Goal: Task Accomplishment & Management: Manage account settings

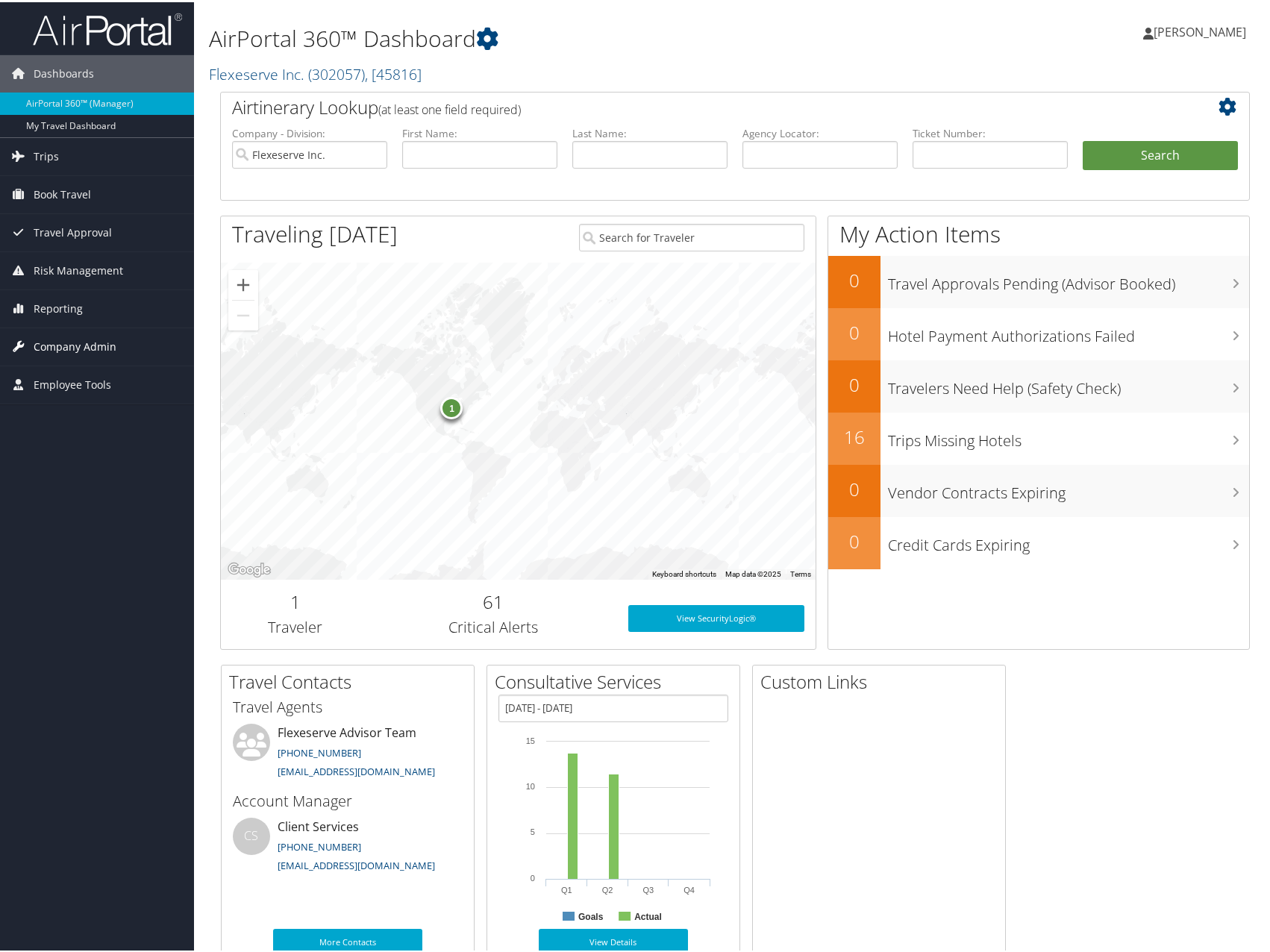
click at [83, 349] on span "Company Admin" at bounding box center [75, 345] width 83 height 37
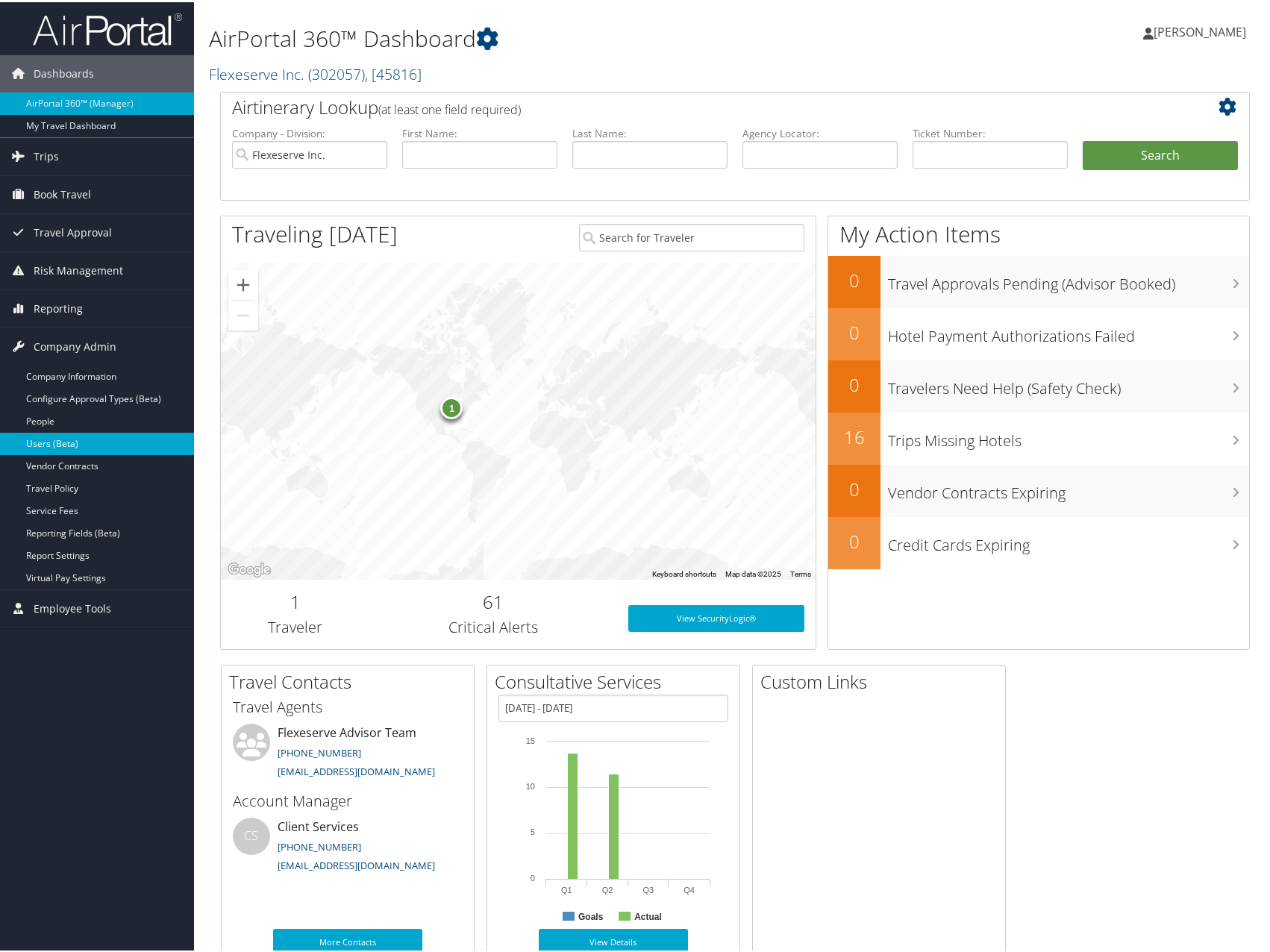
click at [88, 440] on link "Users (Beta)" at bounding box center [97, 442] width 194 height 23
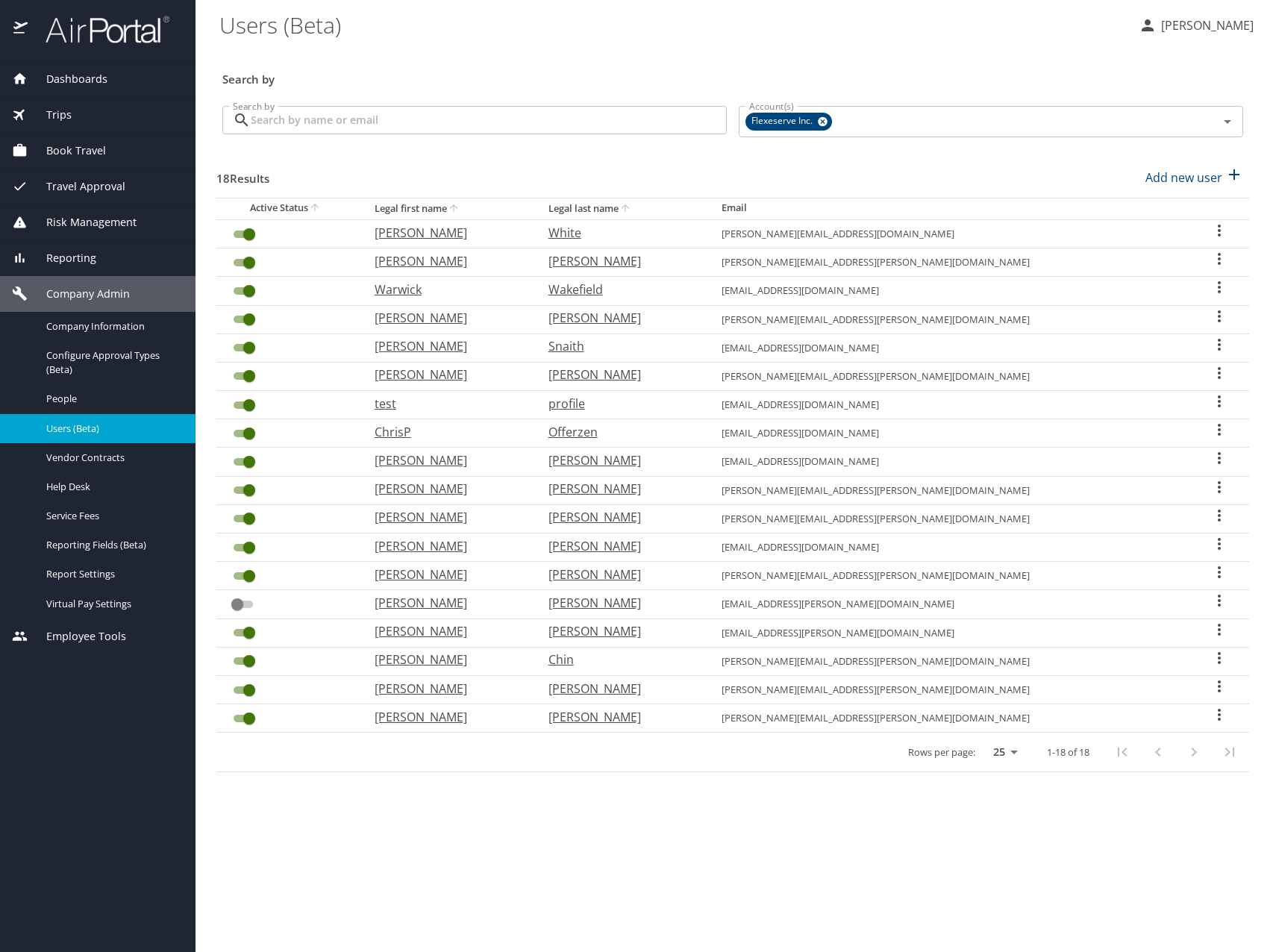
click at [453, 231] on p "[PERSON_NAME]" at bounding box center [446, 233] width 144 height 18
select select "US"
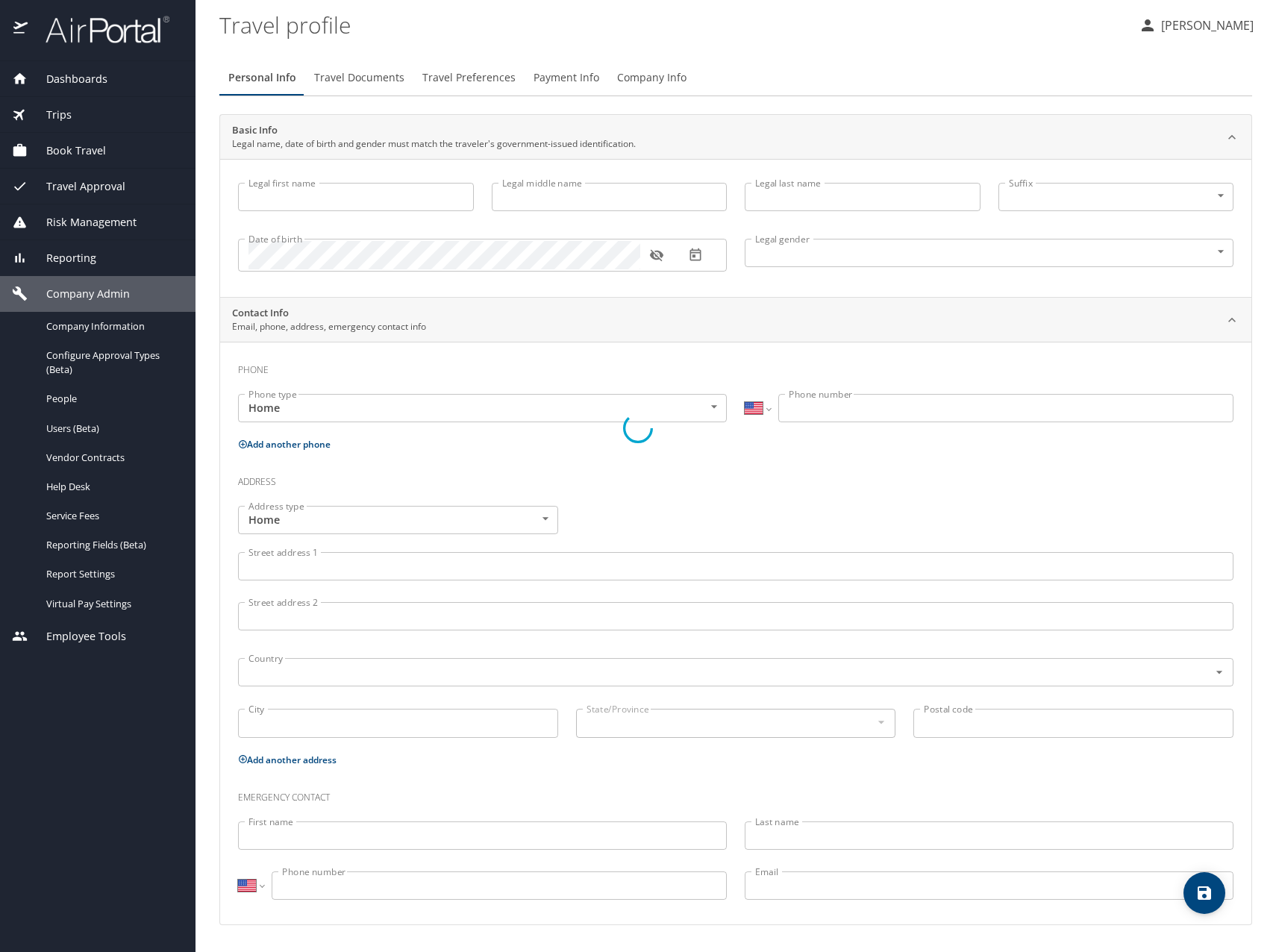
select select "GB"
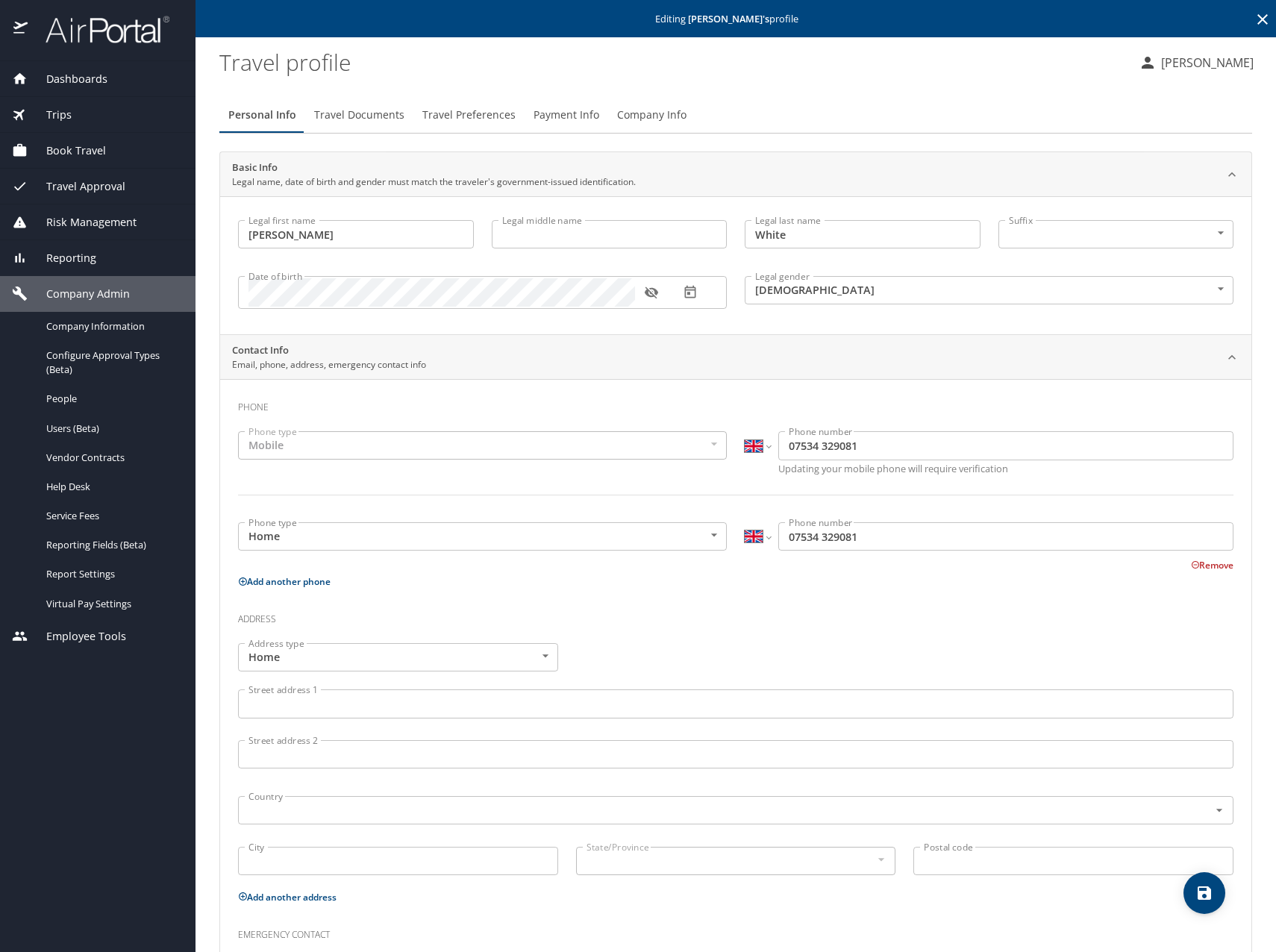
type input "Jonathan"
type input "White"
type input "Male"
click at [336, 115] on span "Travel Documents" at bounding box center [359, 115] width 90 height 19
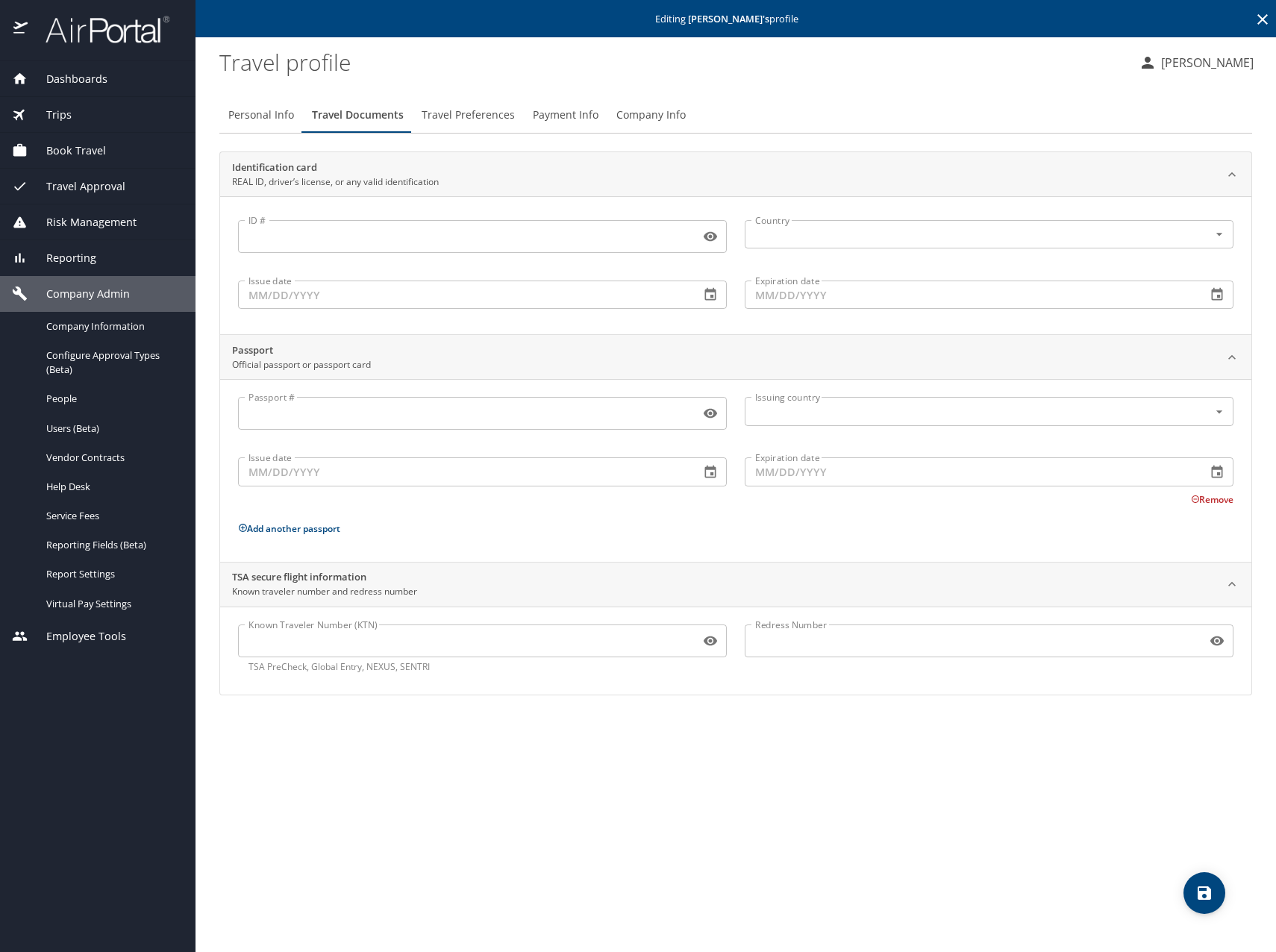
click at [481, 107] on span "Travel Preferences" at bounding box center [468, 115] width 93 height 19
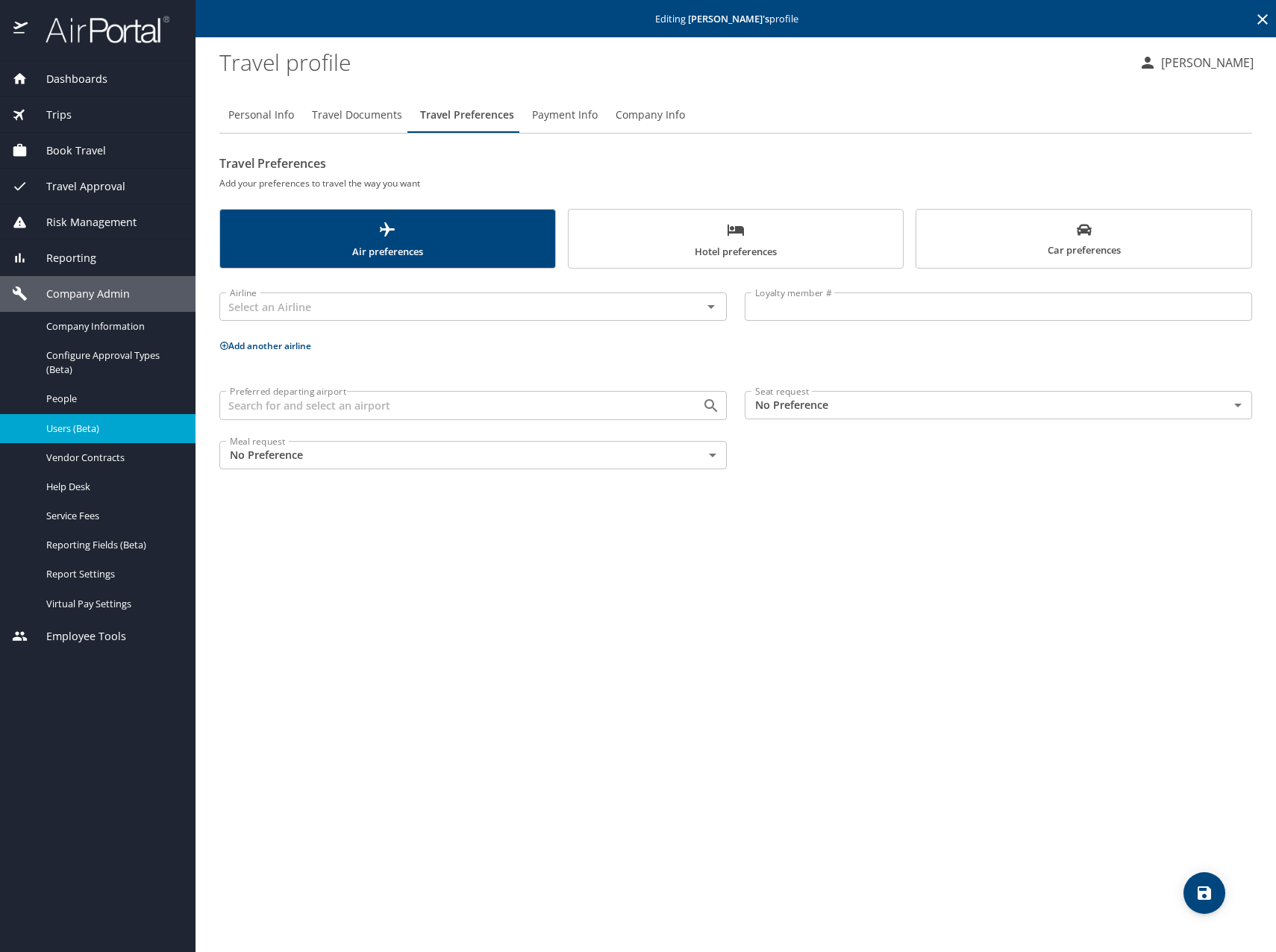
click at [78, 422] on span "Users (Beta)" at bounding box center [112, 428] width 131 height 14
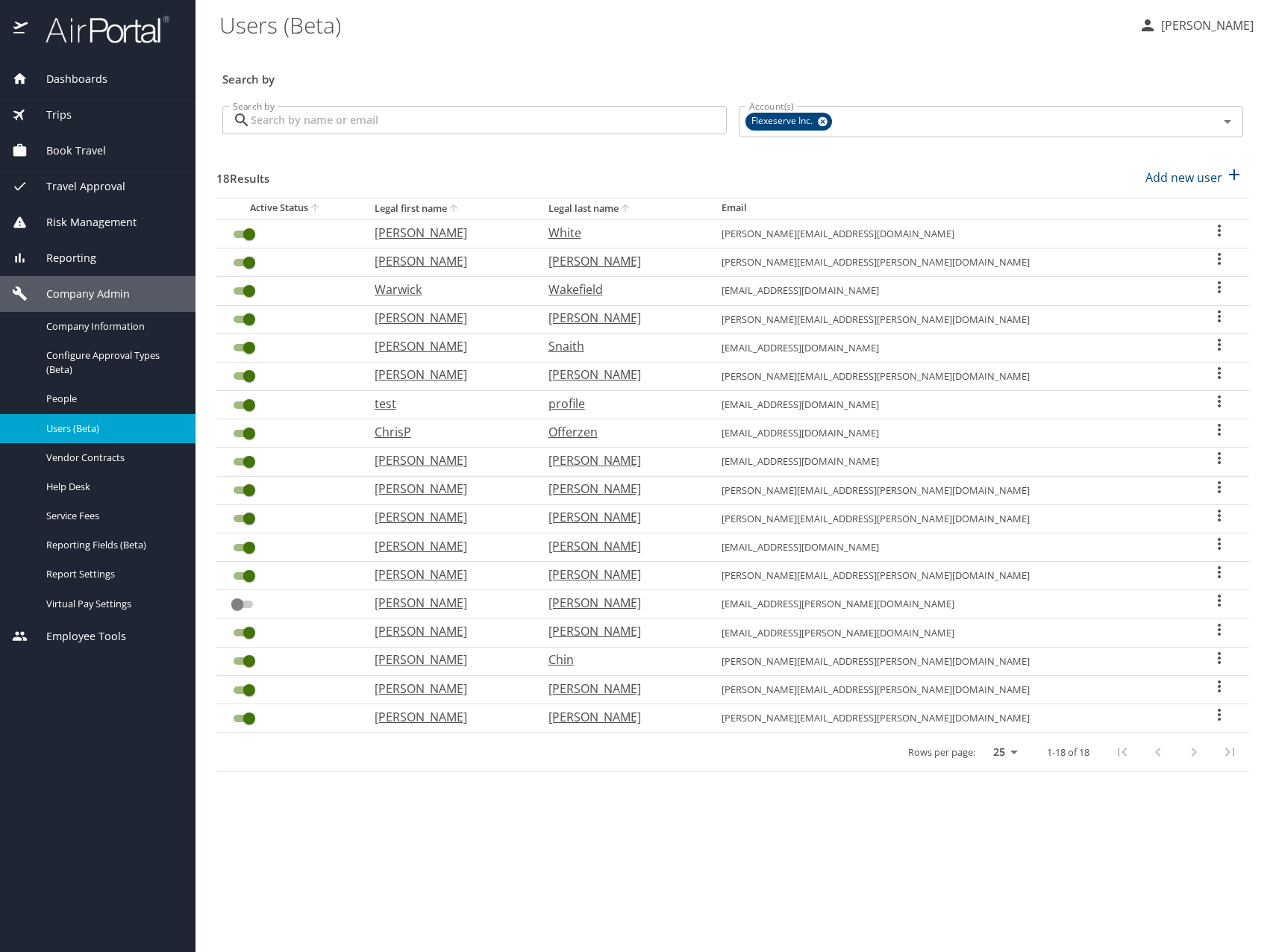
click at [437, 311] on p "Daniel" at bounding box center [446, 318] width 144 height 18
select select "US"
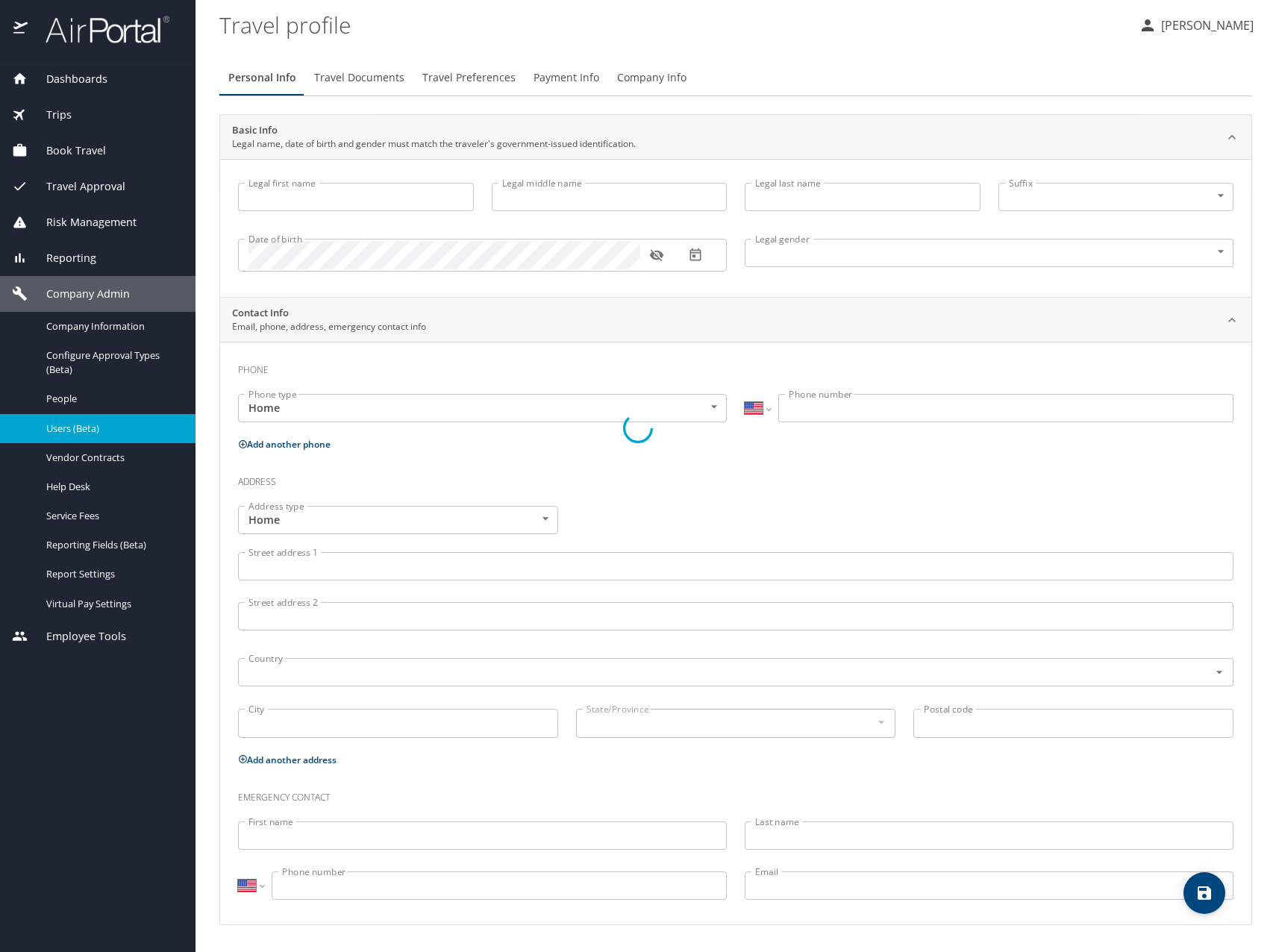
type input "Daniel"
type input "Stuart"
type input "Vallance"
type input "Male"
select select "GB"
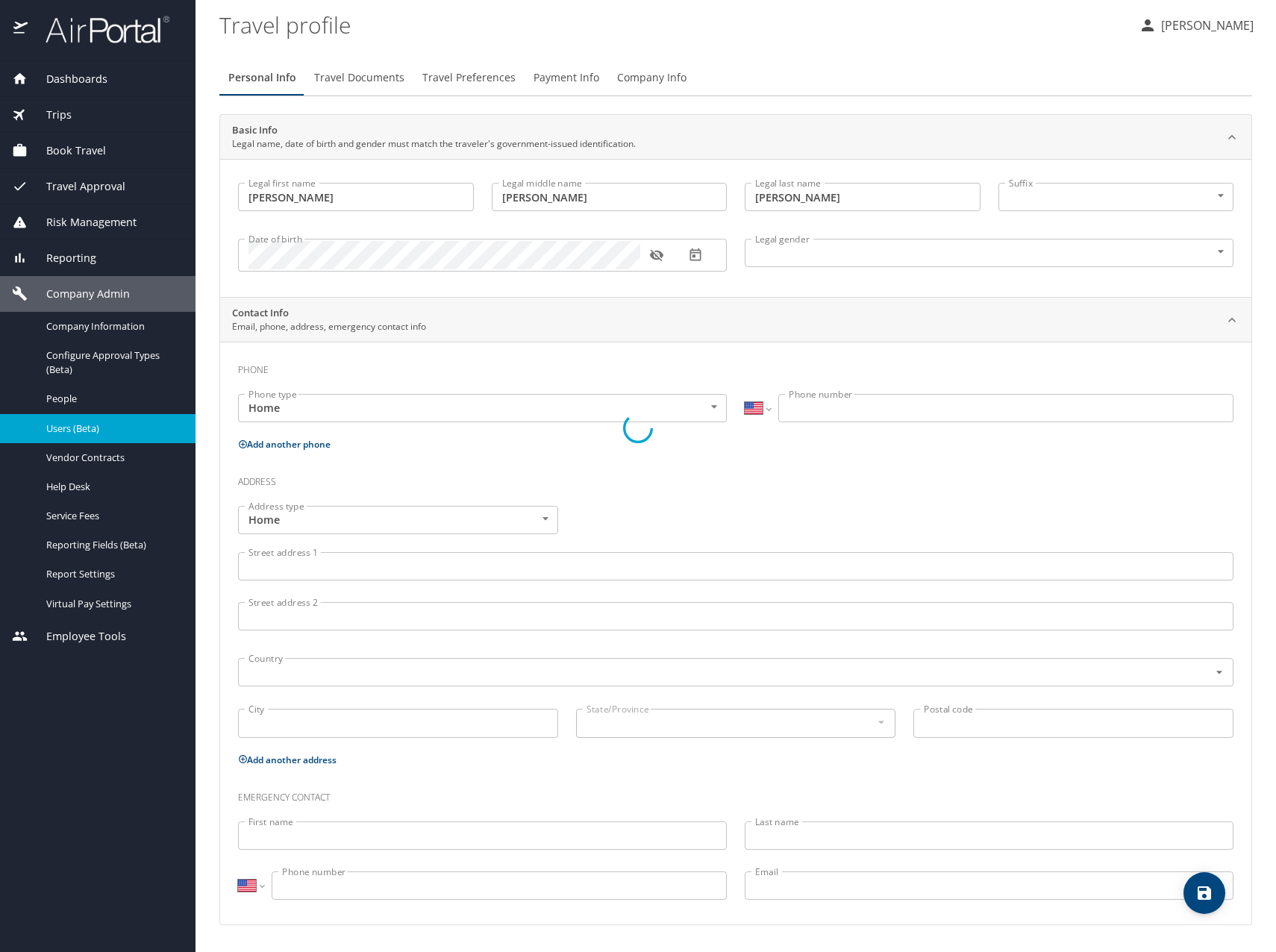
select select "GB"
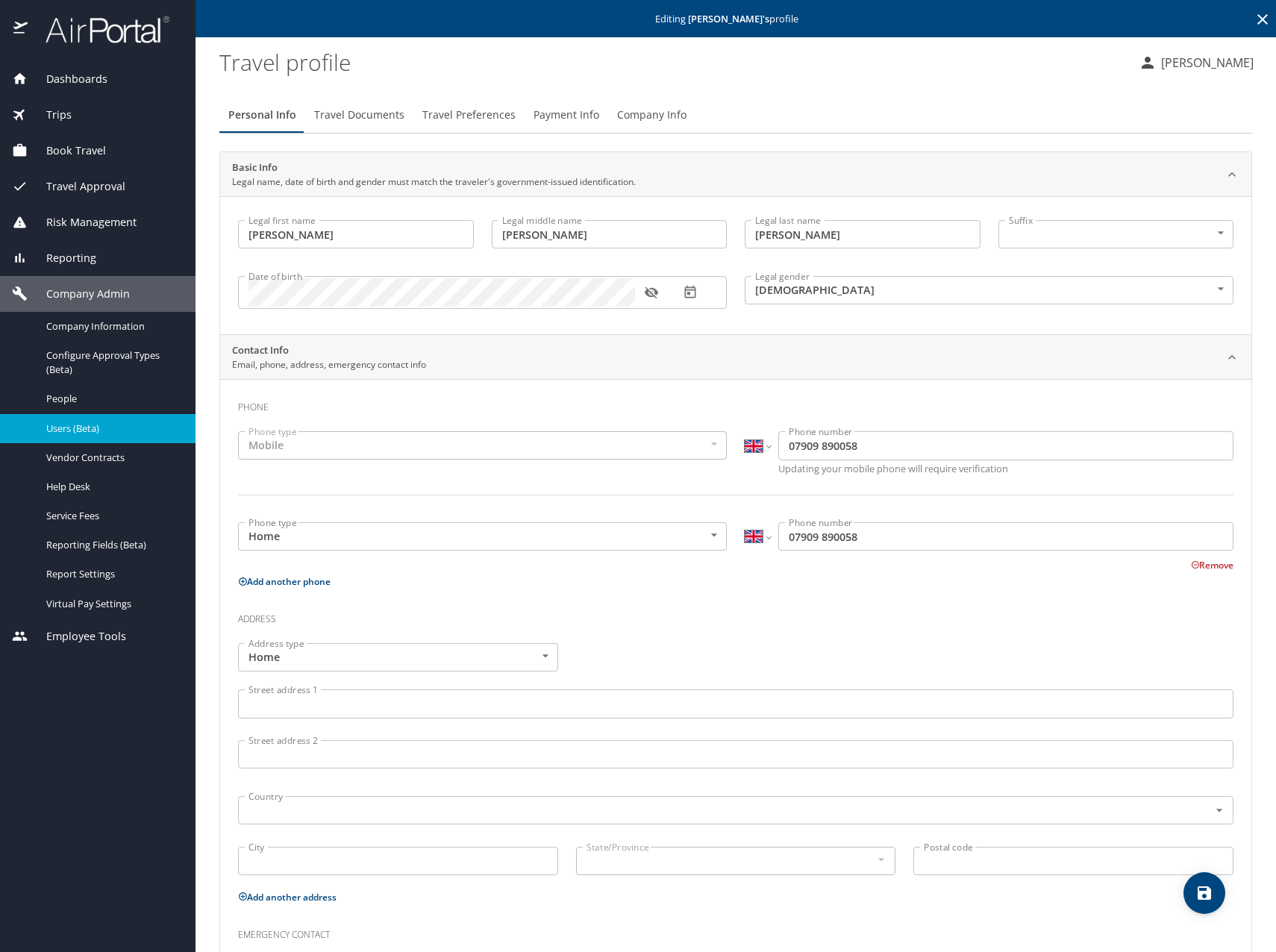
click at [366, 112] on span "Travel Documents" at bounding box center [359, 115] width 90 height 19
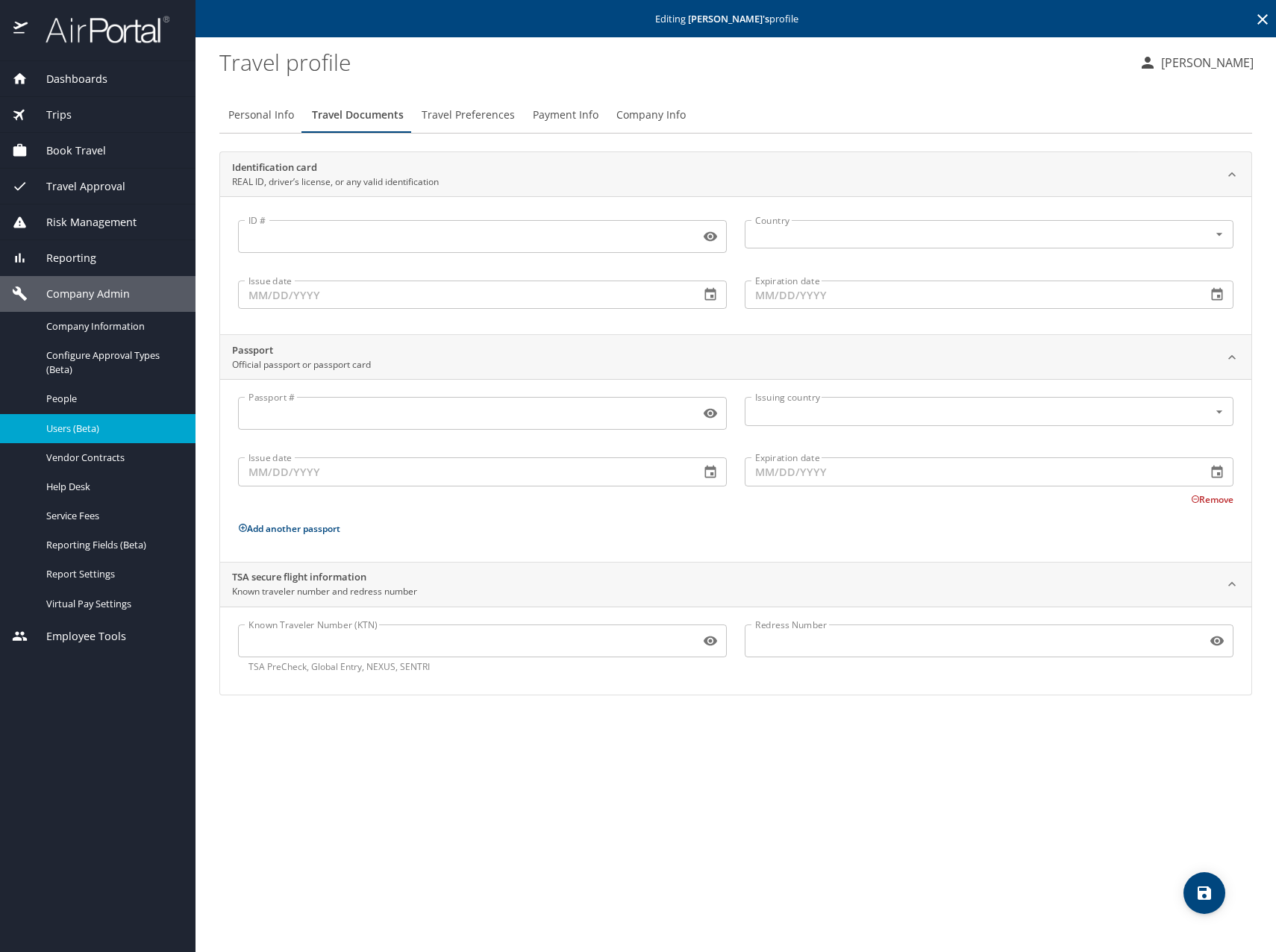
click at [493, 113] on span "Travel Preferences" at bounding box center [468, 115] width 93 height 19
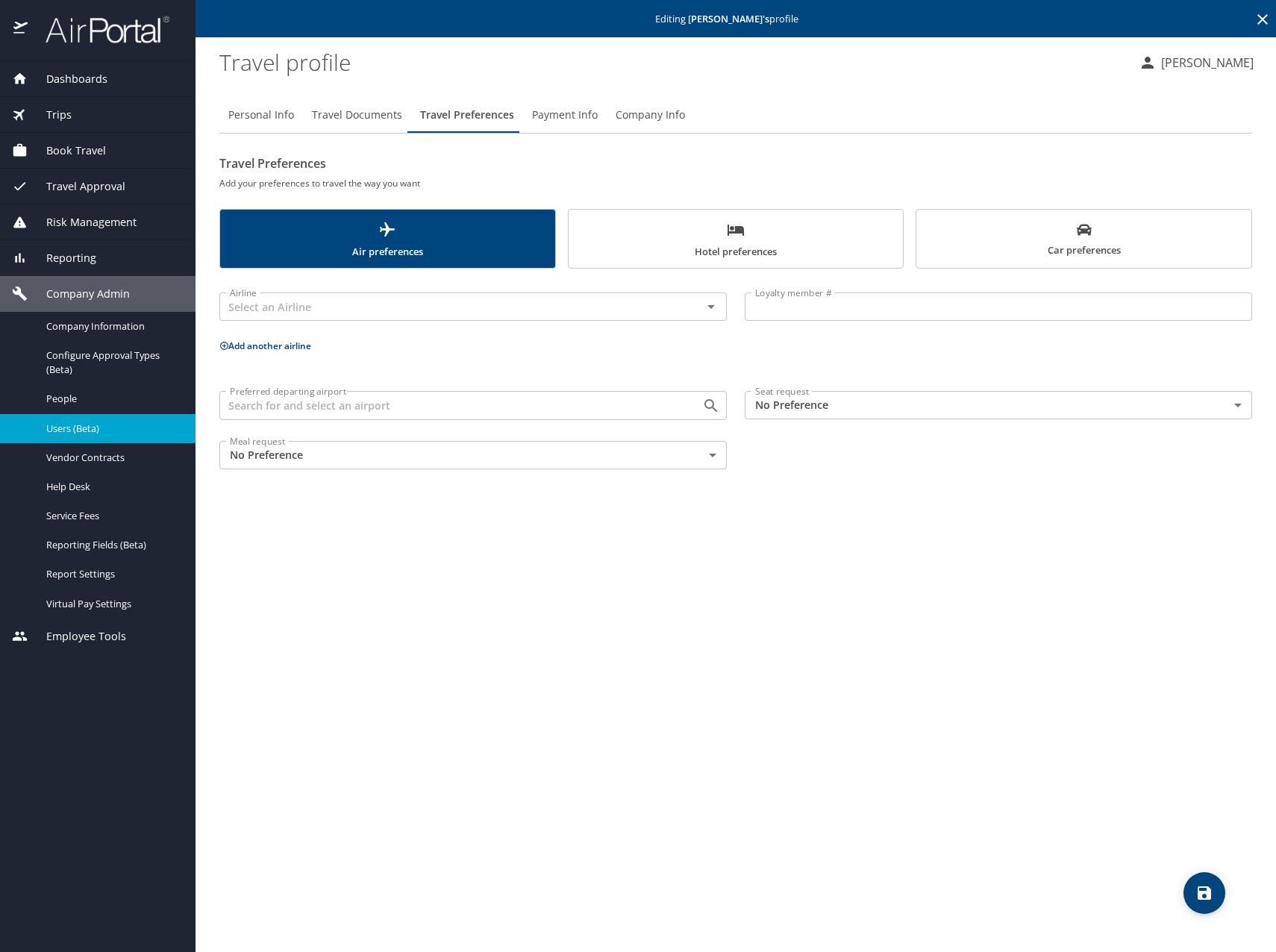
click at [573, 115] on span "Payment Info" at bounding box center [564, 115] width 66 height 19
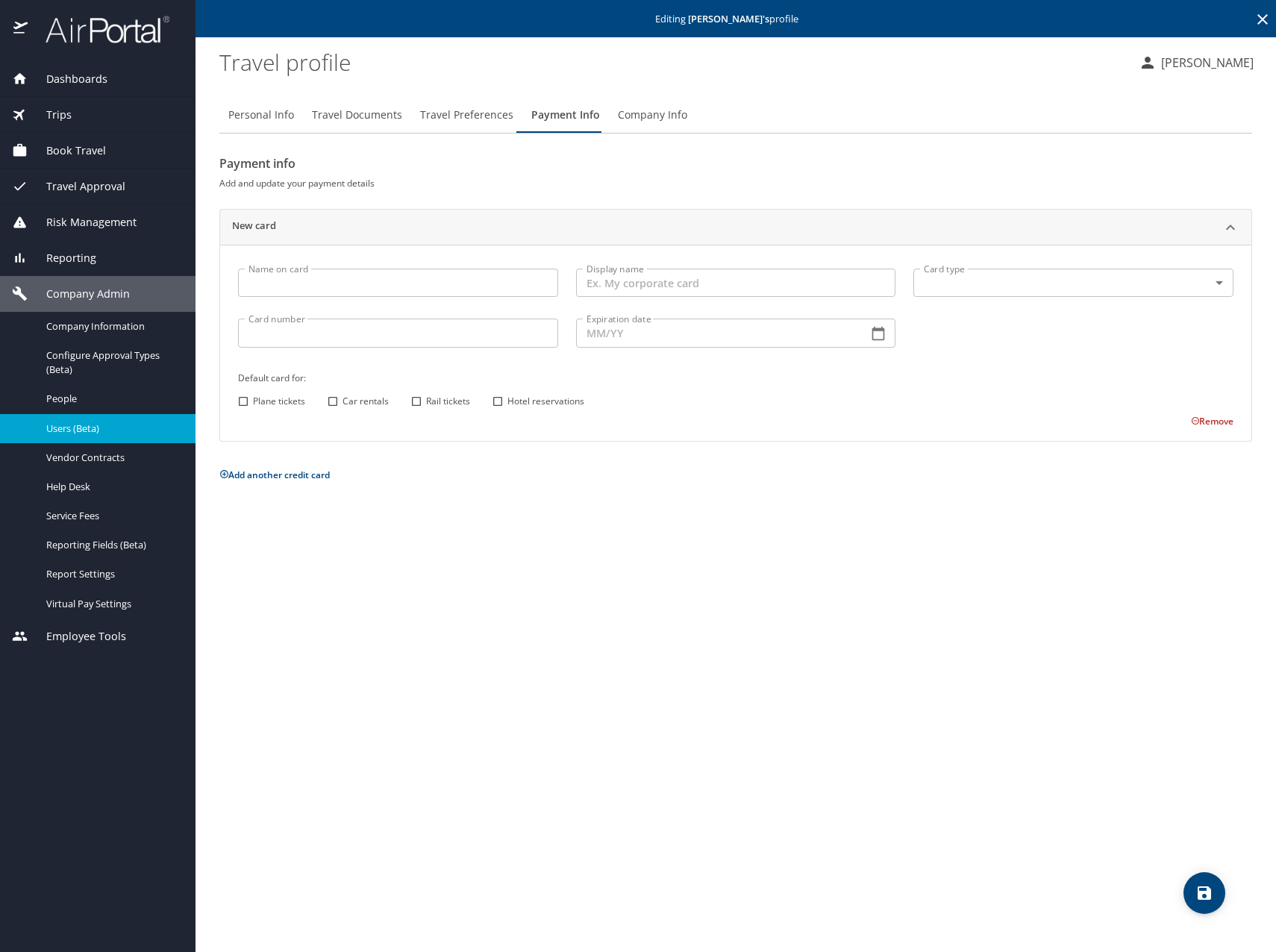
click at [651, 114] on span "Company Info" at bounding box center [653, 115] width 70 height 19
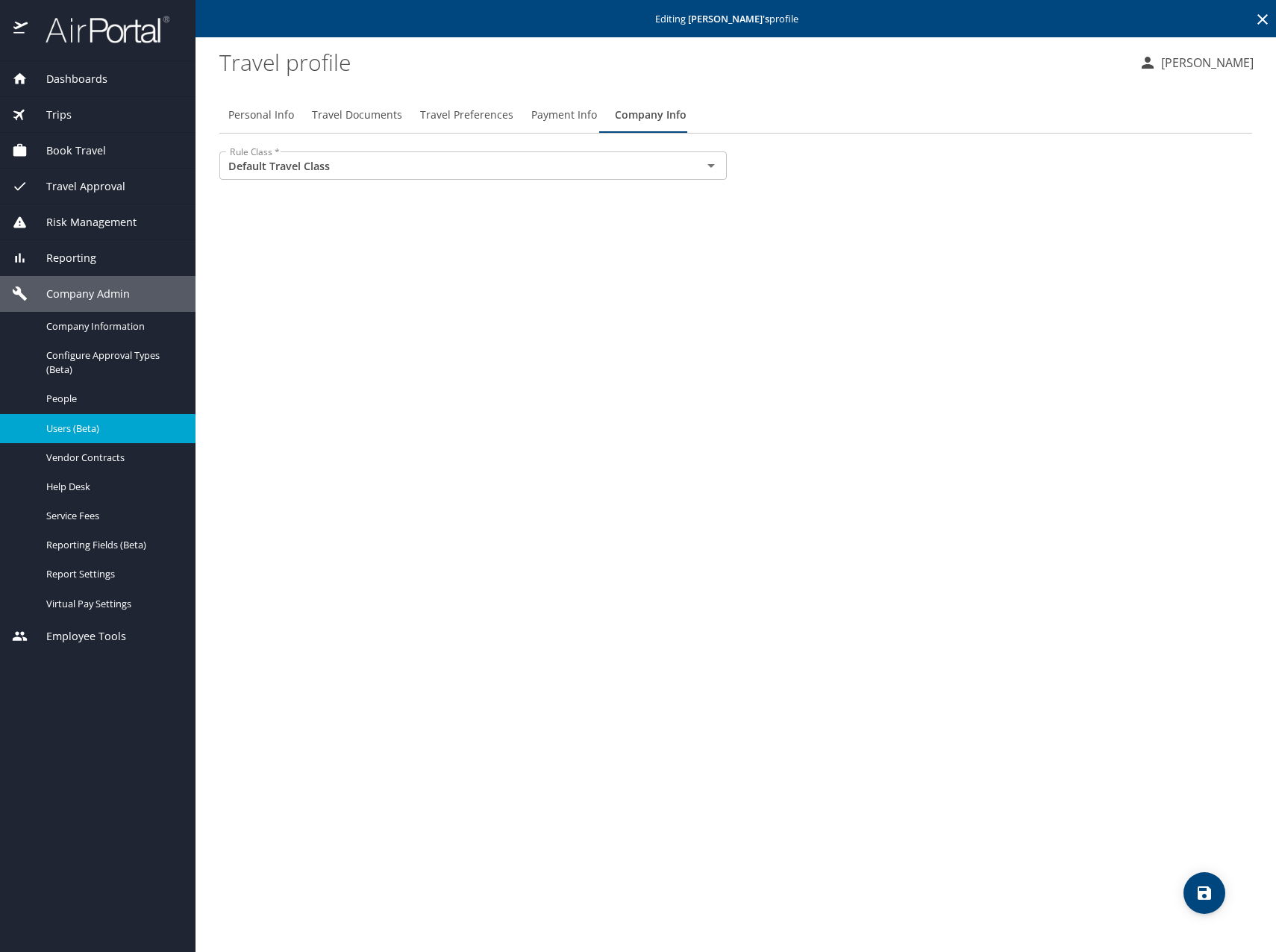
click at [558, 113] on span "Payment Info" at bounding box center [564, 115] width 66 height 19
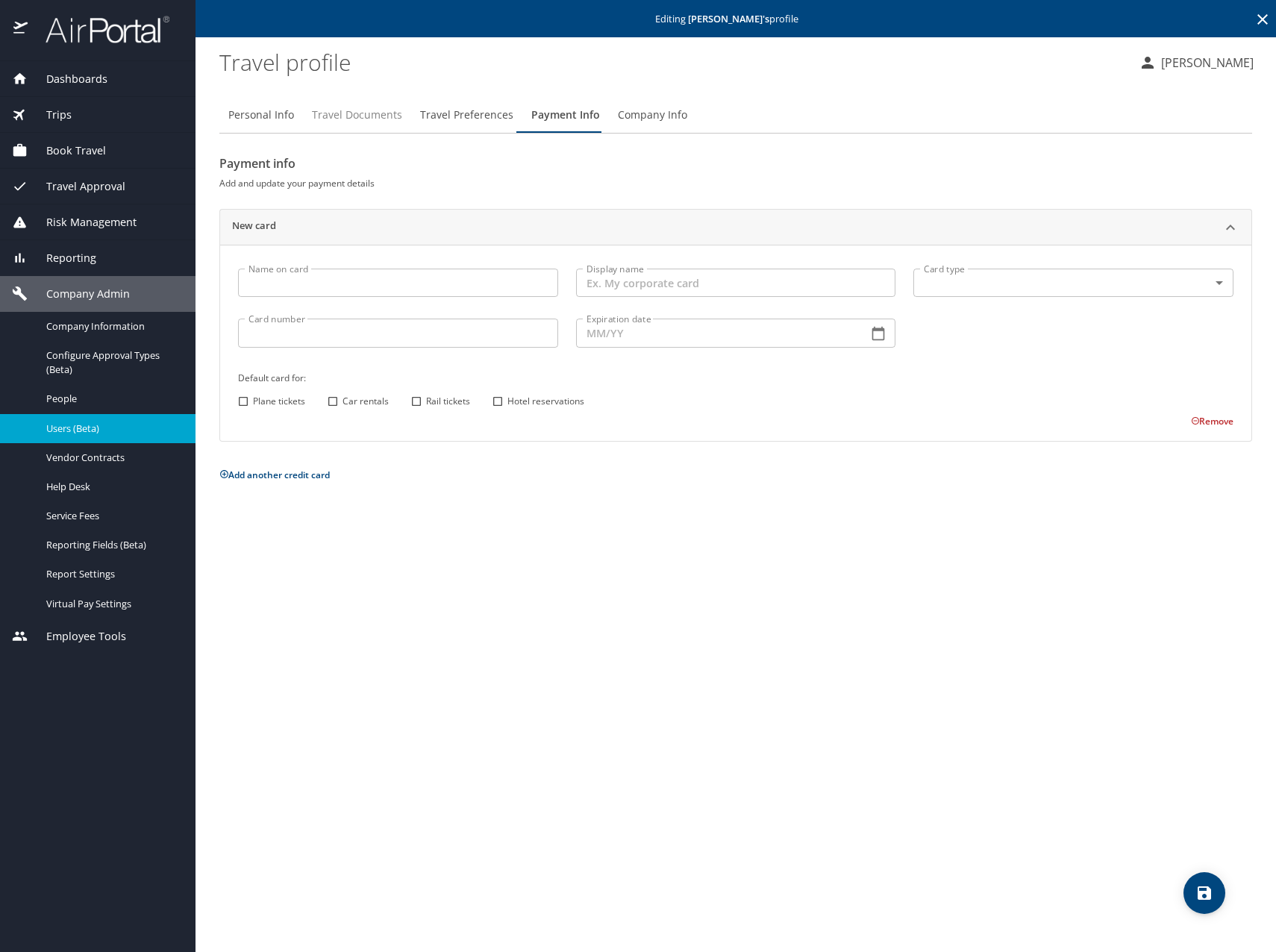
click at [335, 110] on span "Travel Documents" at bounding box center [357, 115] width 90 height 19
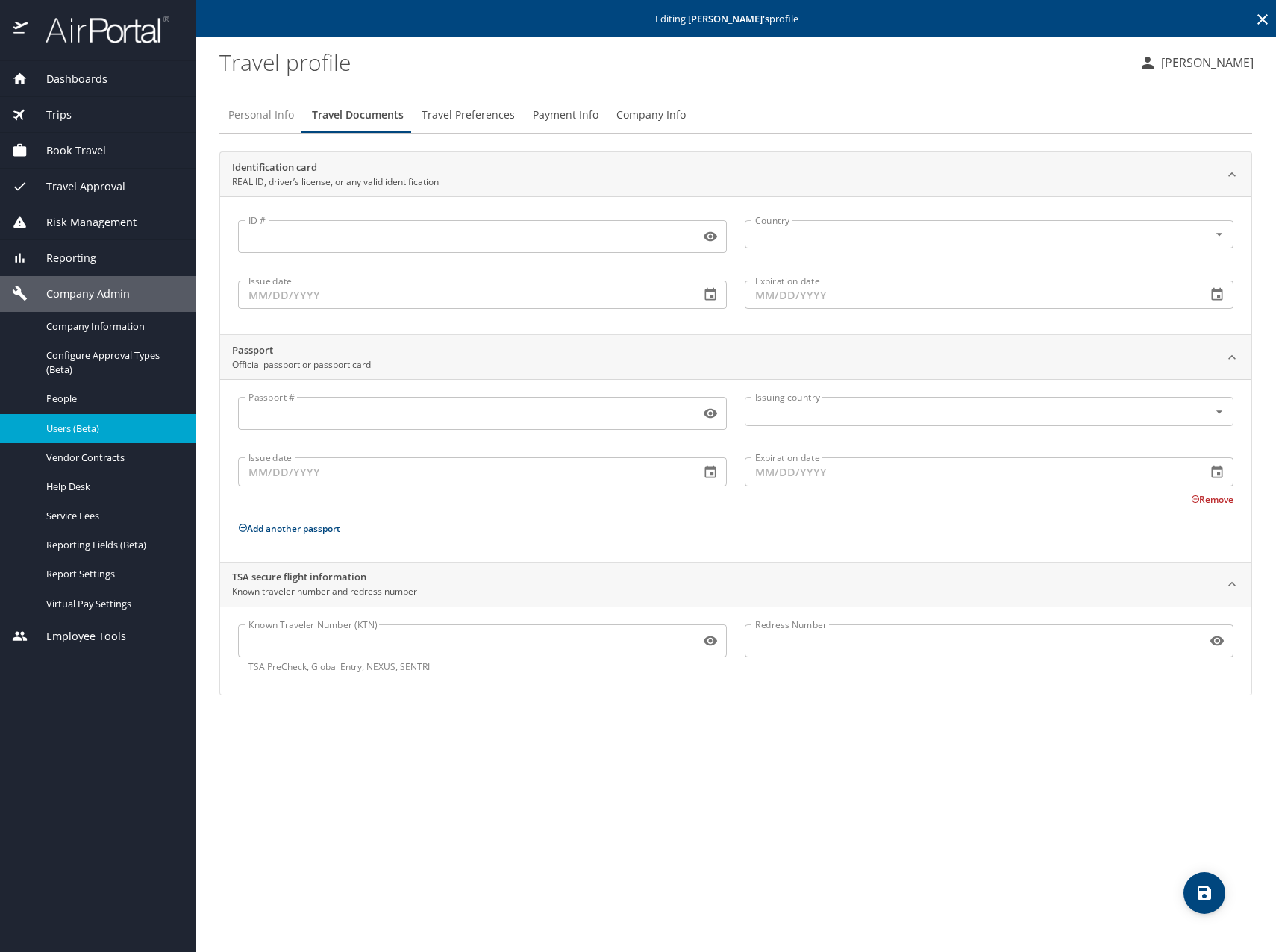
click at [247, 116] on span "Personal Info" at bounding box center [261, 115] width 66 height 19
select select "GB"
select select "US"
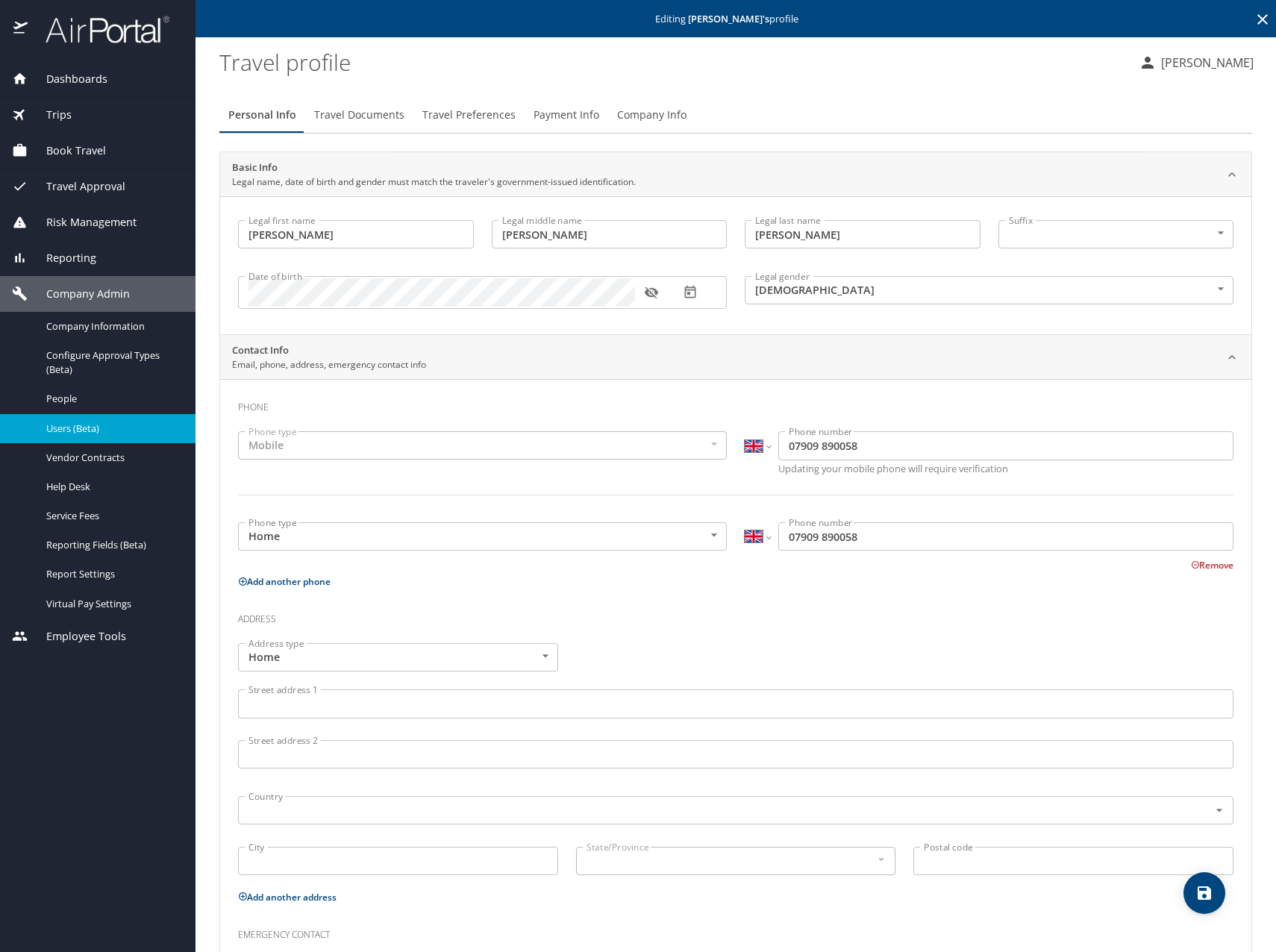
click at [880, 85] on div "Personal Info Travel Documents Travel Preferences Payment Info Company Info Bas…" at bounding box center [735, 586] width 1033 height 1001
click at [688, 61] on profile "Travel profile" at bounding box center [672, 61] width 907 height 46
click at [91, 427] on span "Users (Beta)" at bounding box center [112, 428] width 131 height 14
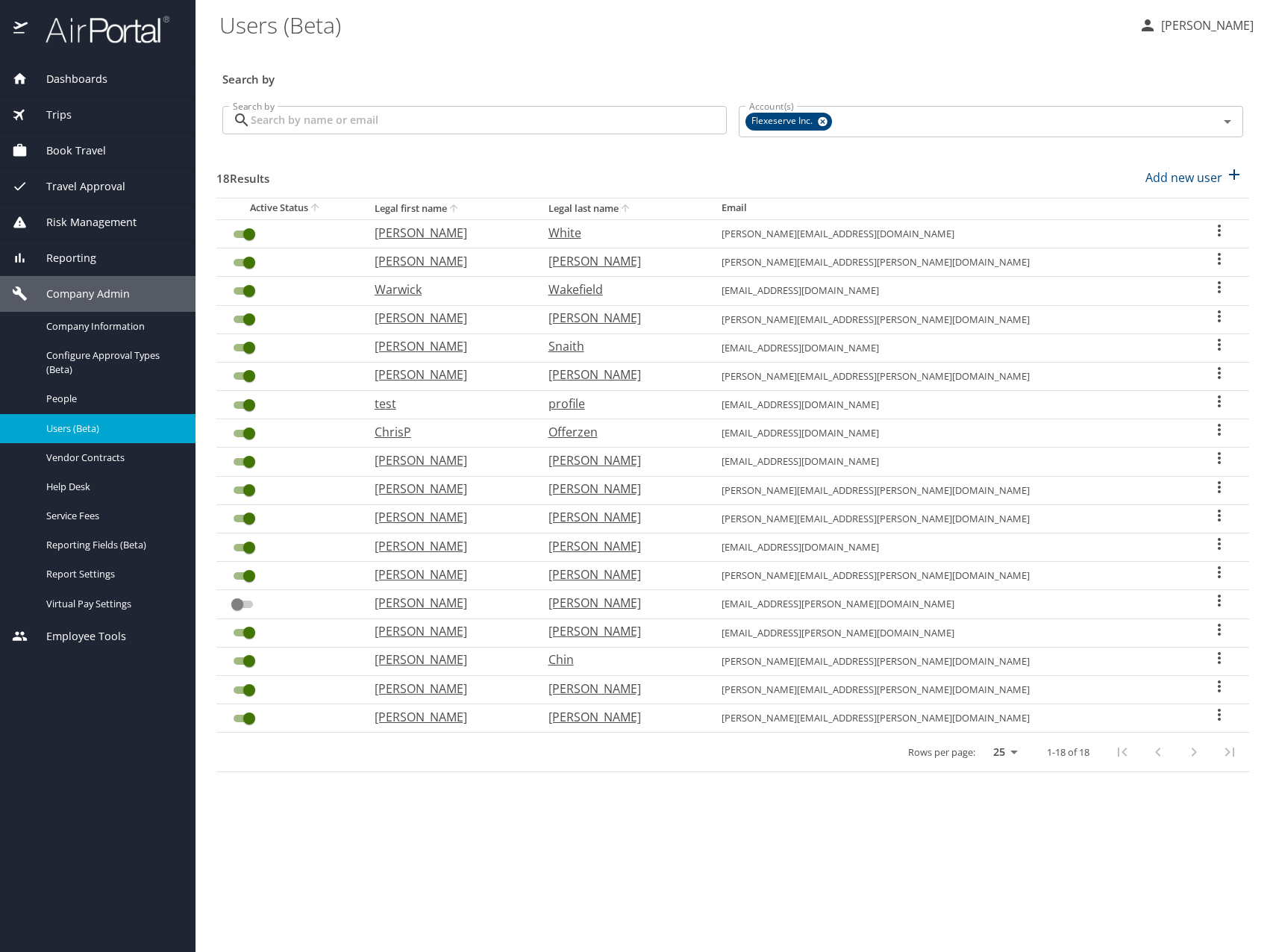
click at [457, 232] on p "Jonathan" at bounding box center [446, 233] width 144 height 18
select select "US"
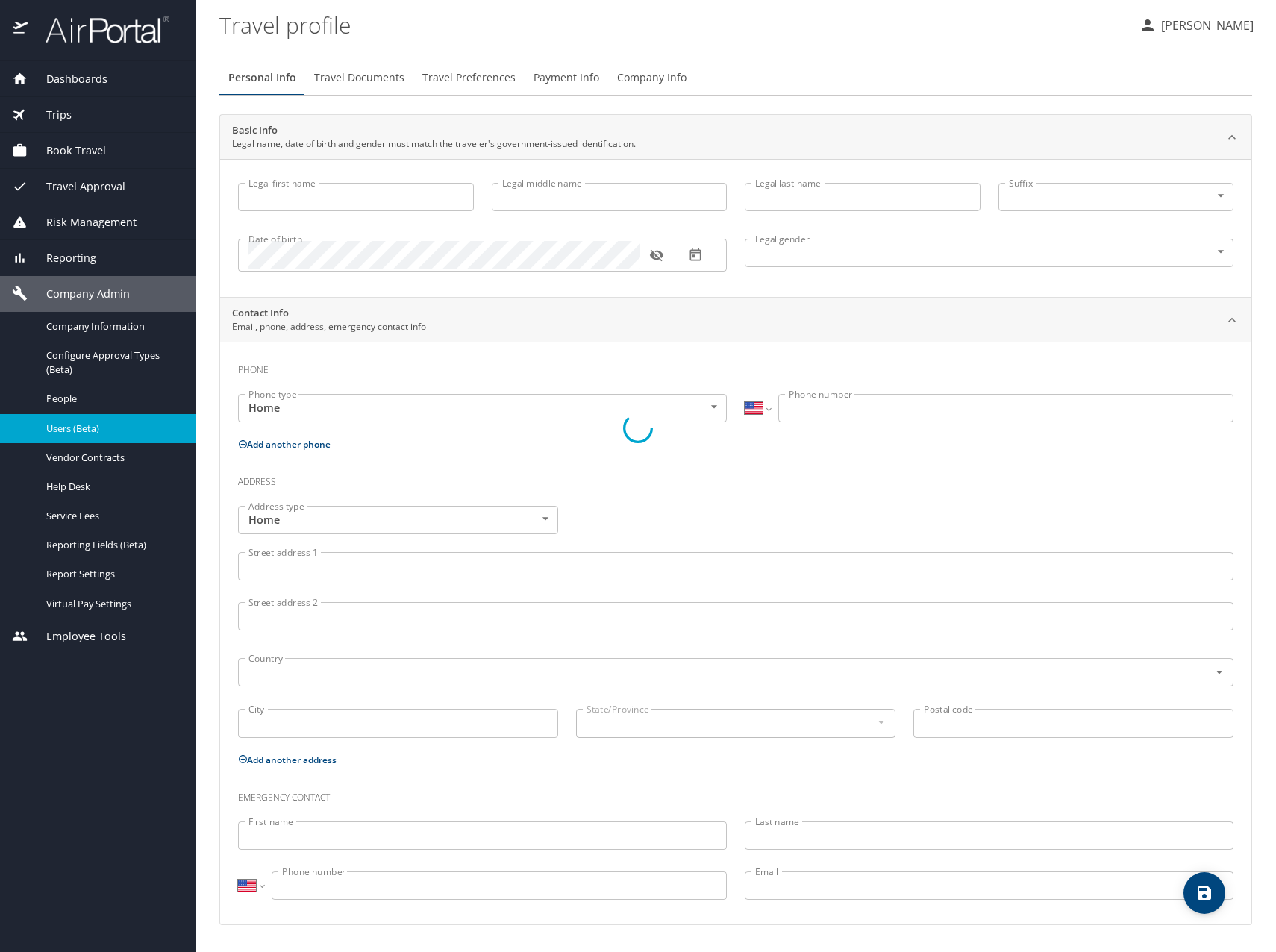
type input "Jonathan"
type input "White"
type input "Male"
select select "GB"
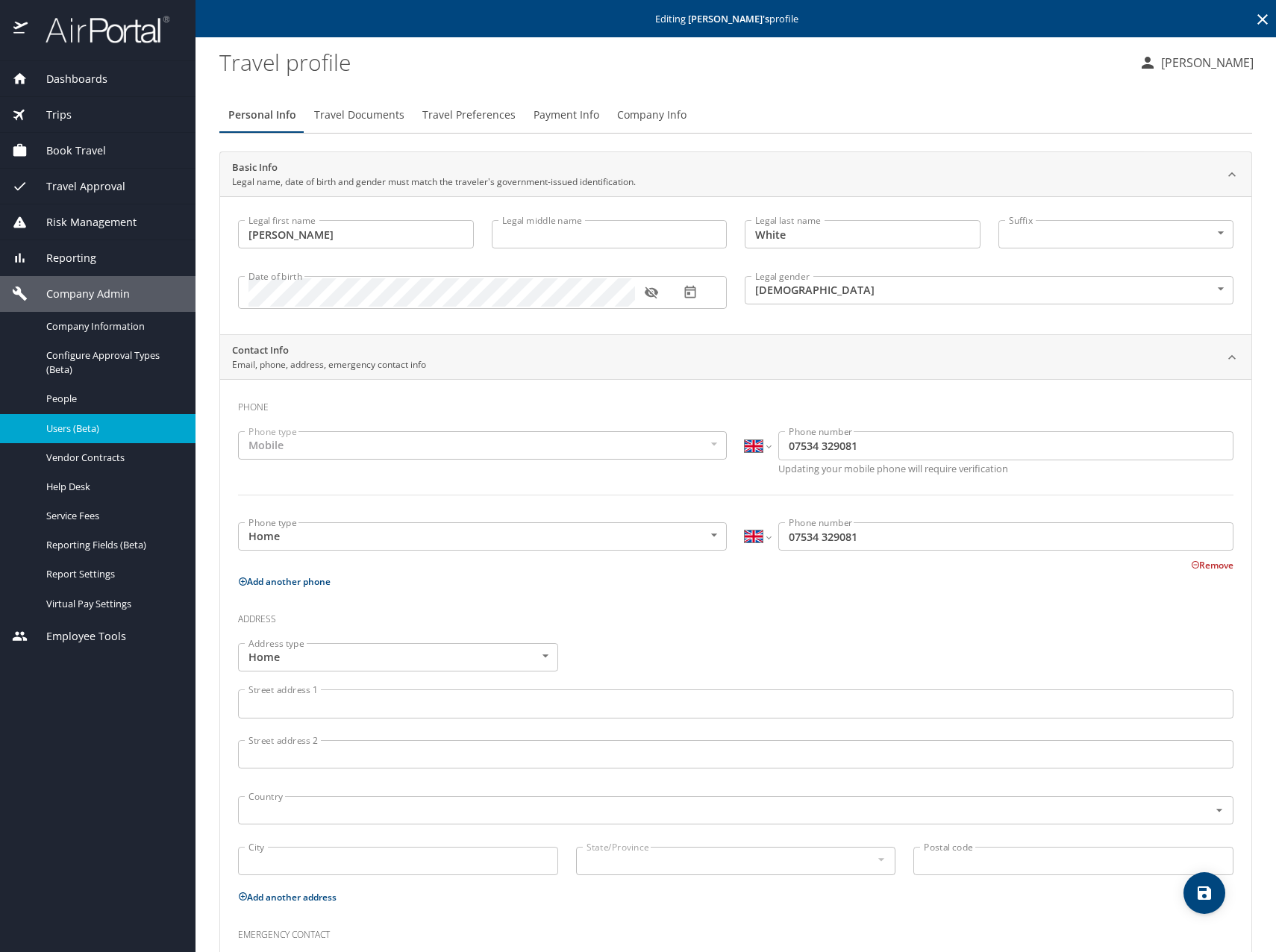
click at [360, 119] on span "Travel Documents" at bounding box center [359, 115] width 90 height 19
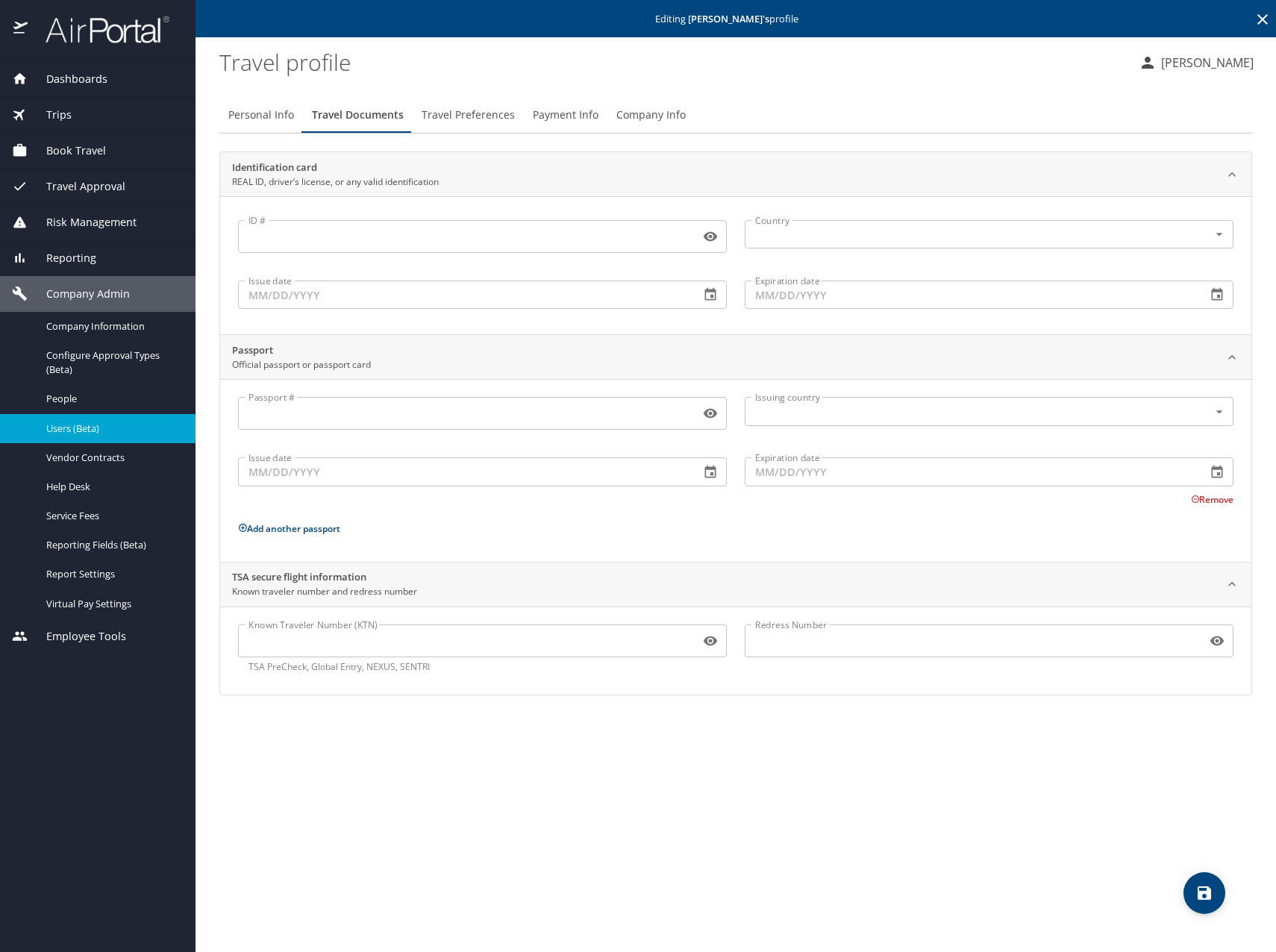
click at [491, 113] on span "Travel Preferences" at bounding box center [468, 115] width 93 height 19
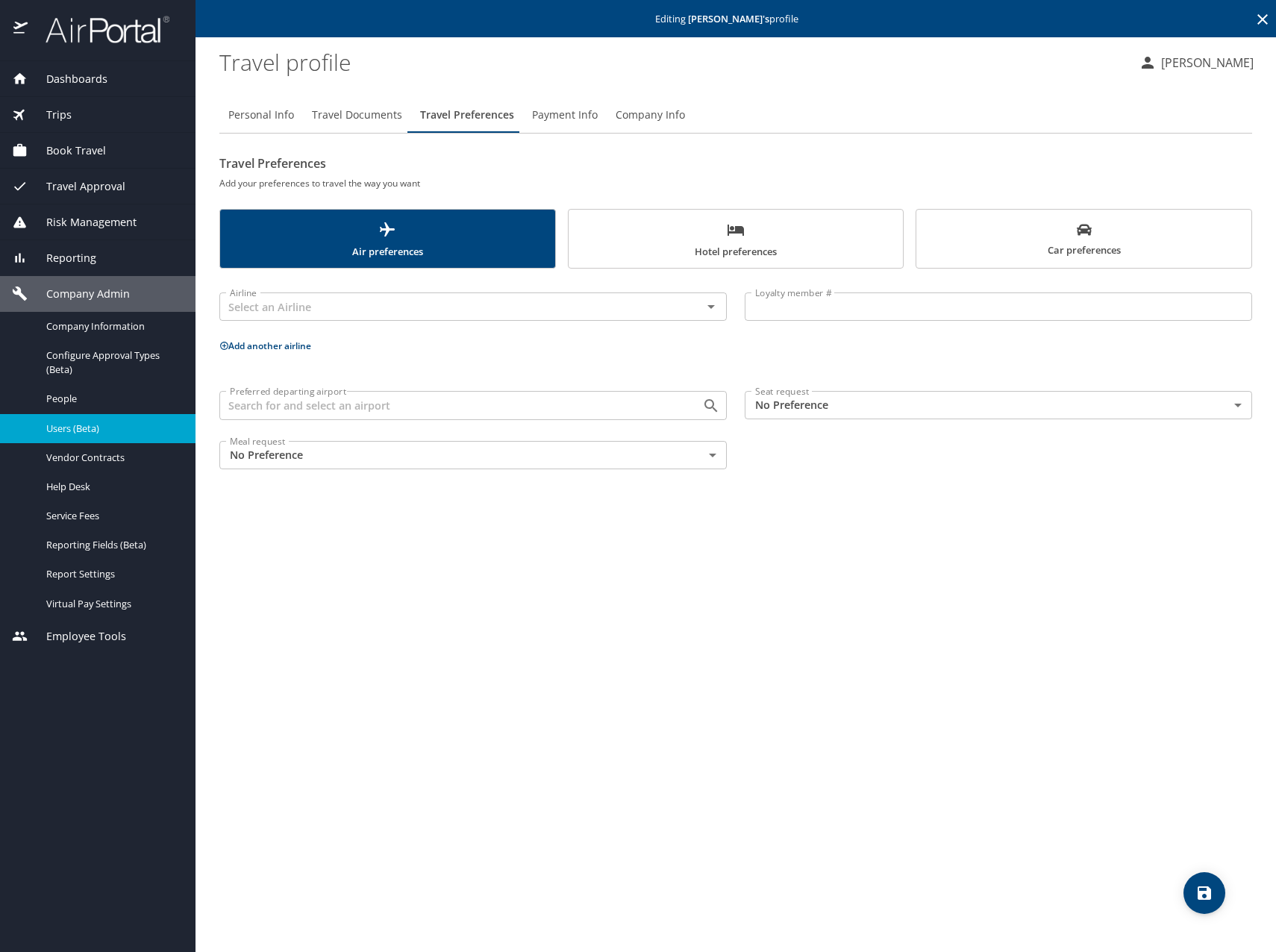
click at [578, 116] on span "Payment Info" at bounding box center [564, 115] width 66 height 19
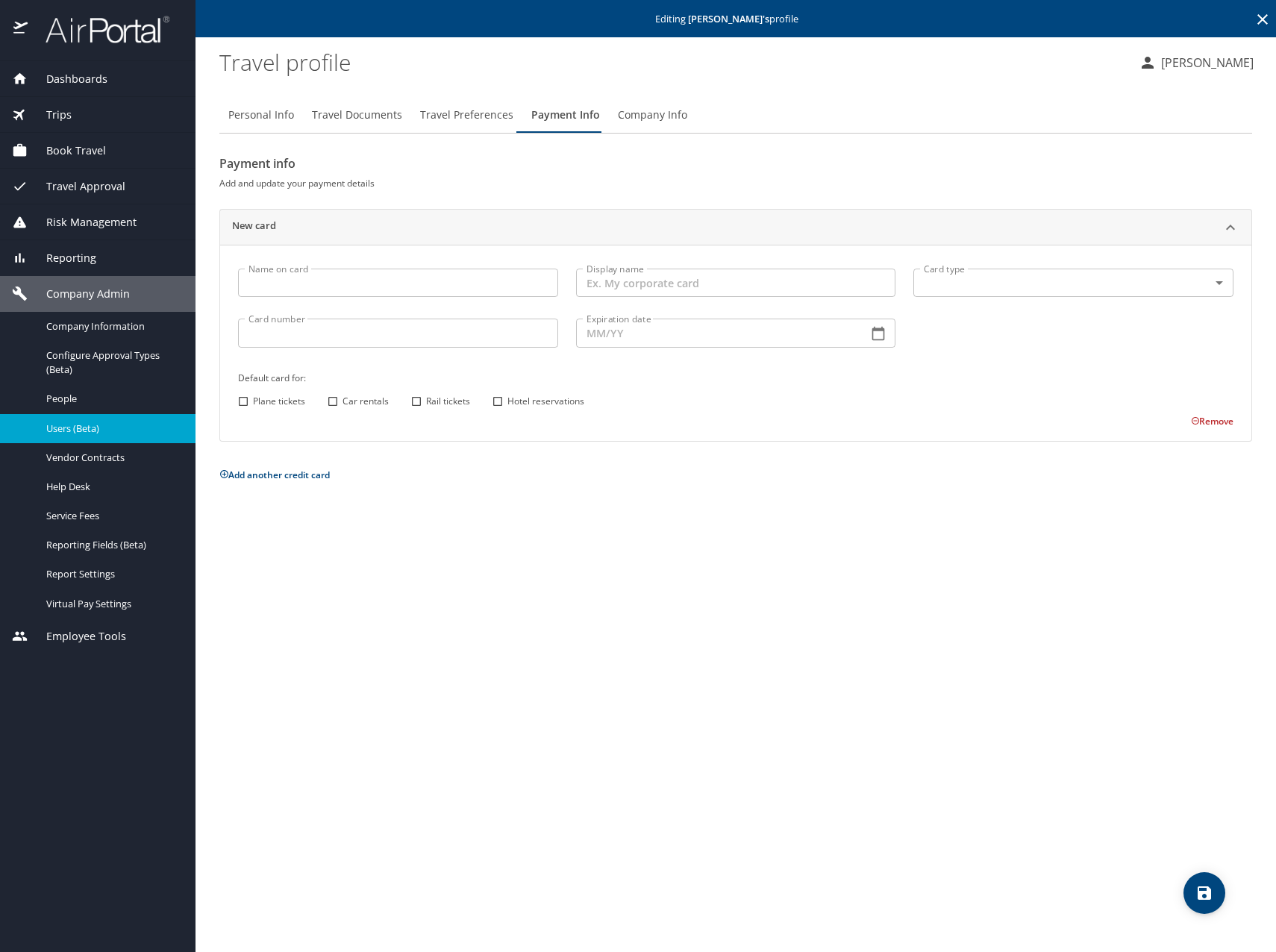
click at [629, 116] on span "Company Info" at bounding box center [653, 115] width 70 height 19
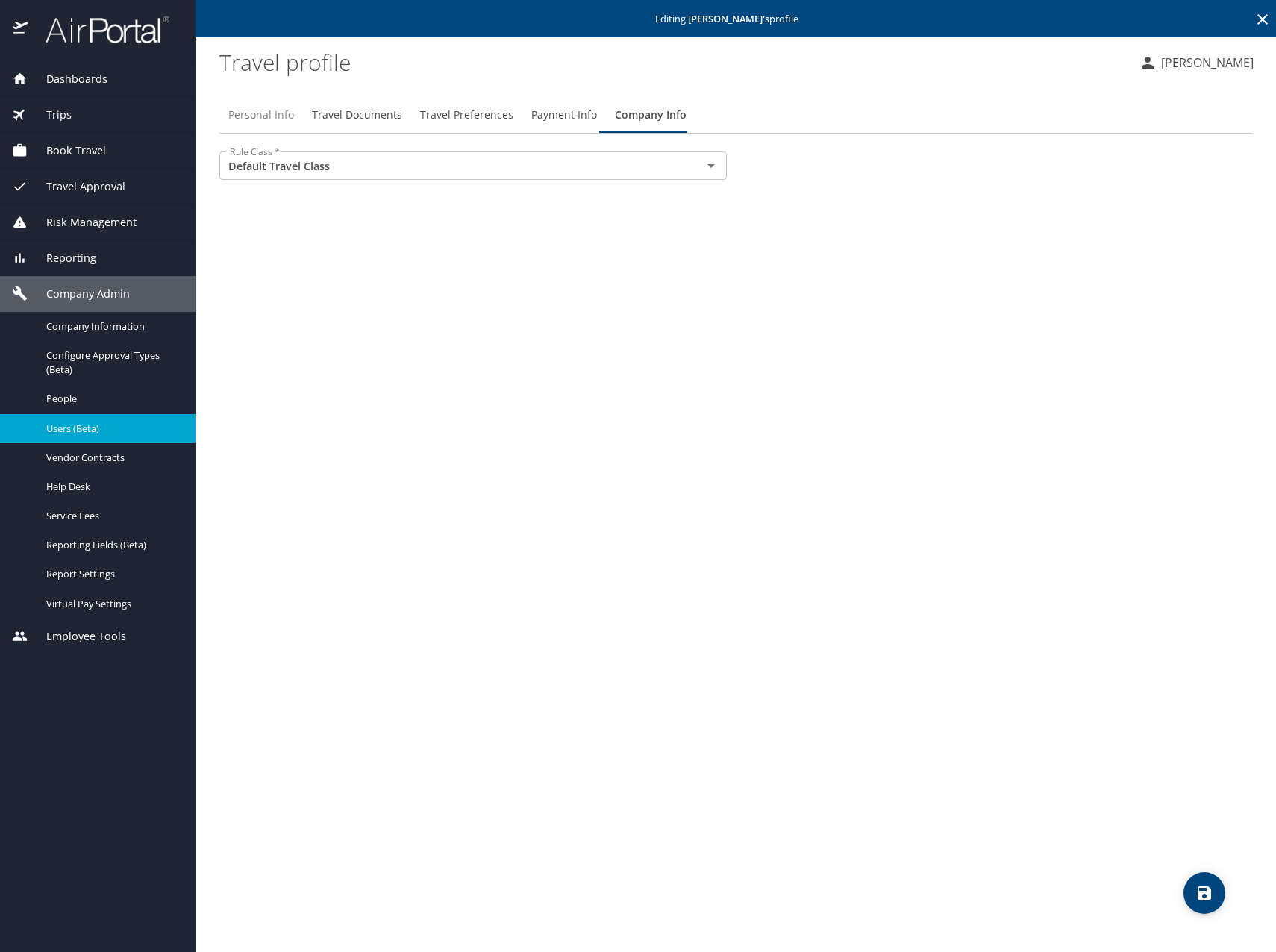
click at [295, 113] on button "Personal Info" at bounding box center [261, 114] width 84 height 36
select select "GB"
select select "US"
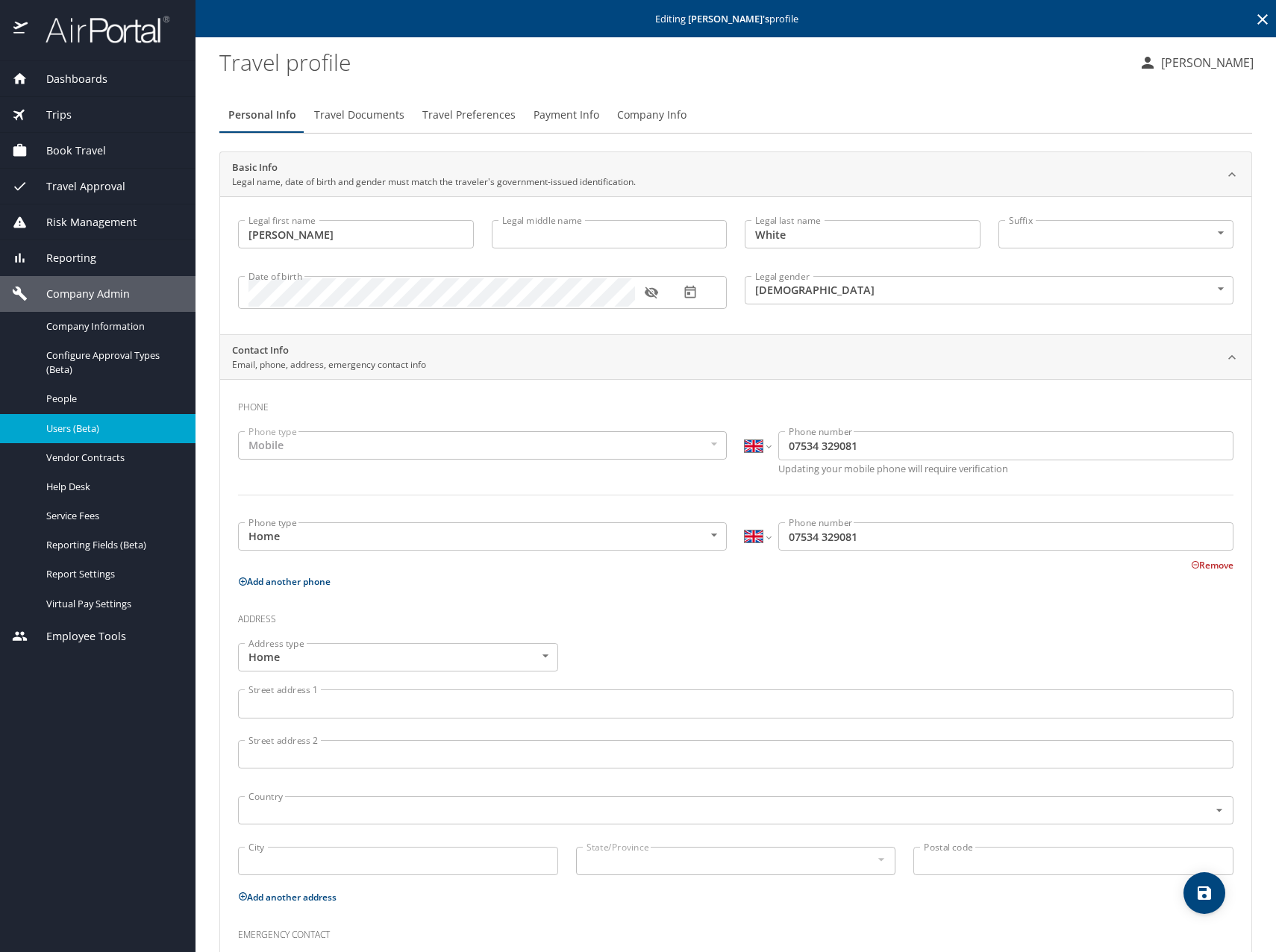
click at [383, 115] on span "Travel Documents" at bounding box center [359, 115] width 90 height 19
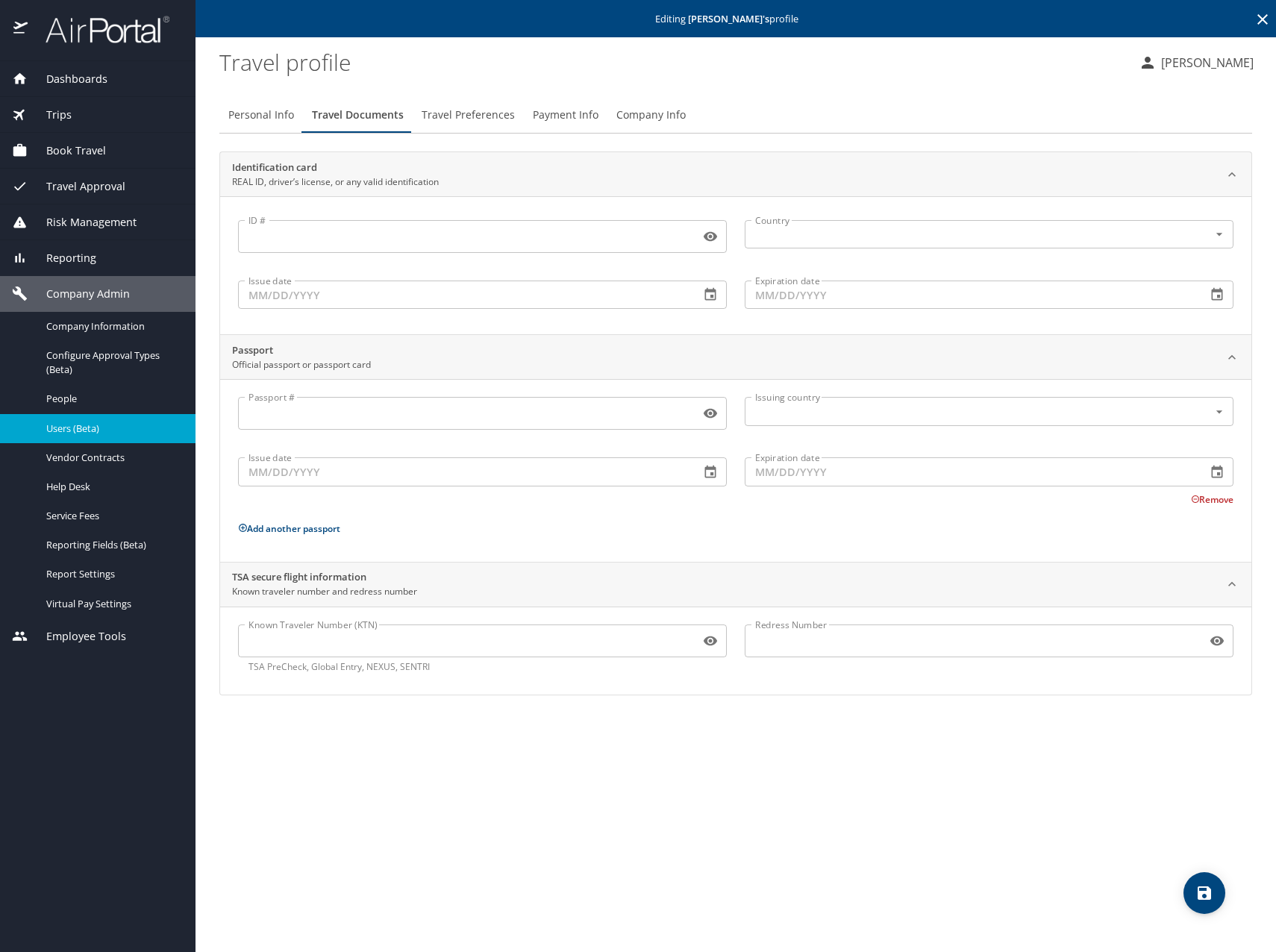
click at [731, 48] on profile "Travel profile" at bounding box center [672, 61] width 907 height 46
click at [667, 824] on div "Personal Info Travel Documents Travel Preferences Payment Info Company Info Ide…" at bounding box center [735, 519] width 1033 height 867
click at [868, 58] on profile "Travel profile" at bounding box center [672, 61] width 907 height 46
